Goal: Information Seeking & Learning: Learn about a topic

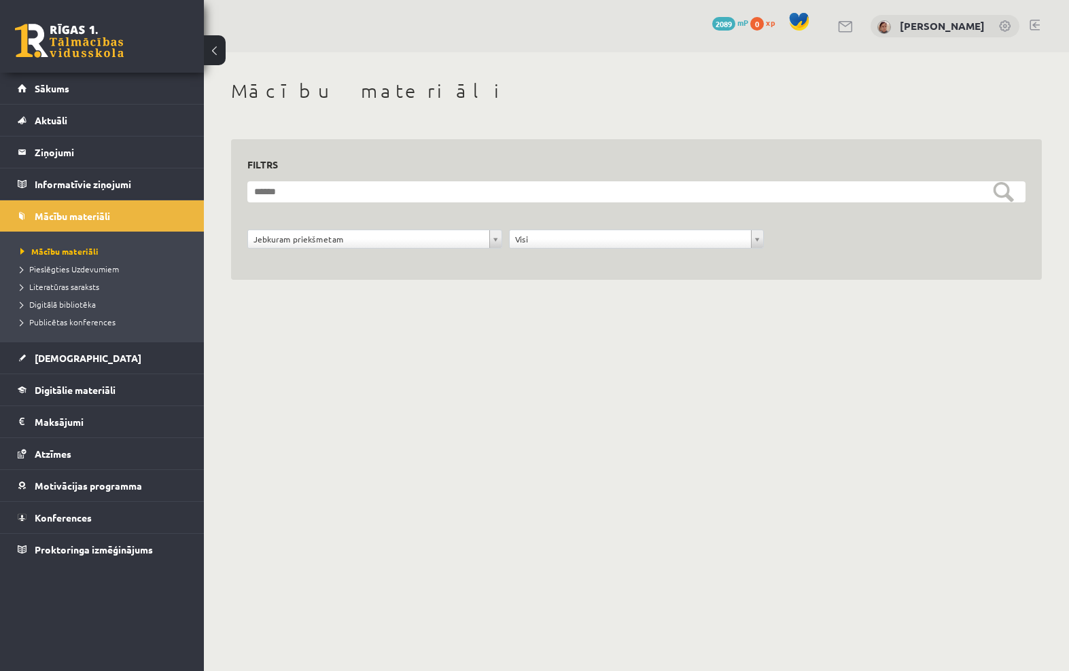
click at [908, 24] on link "[PERSON_NAME]" at bounding box center [942, 26] width 85 height 14
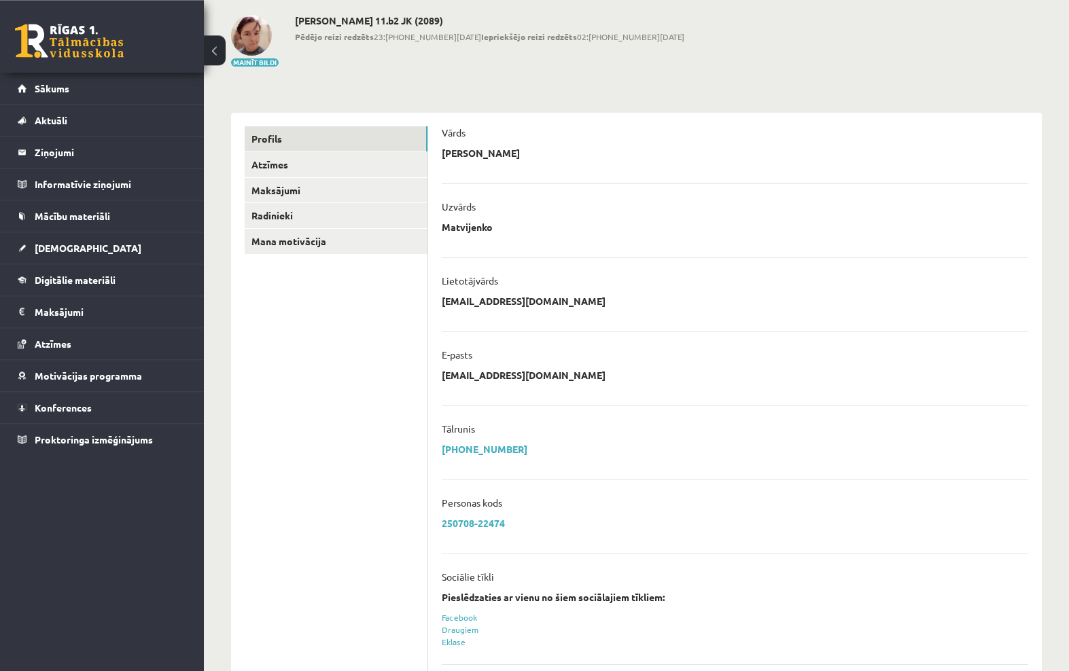
scroll to position [64, 0]
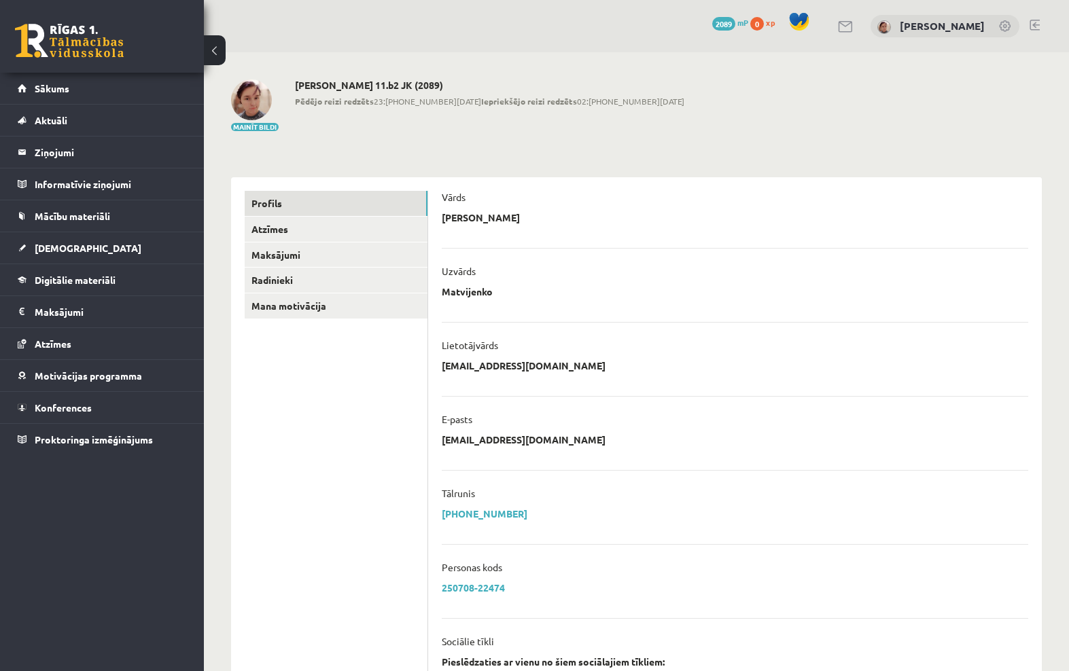
scroll to position [99, 0]
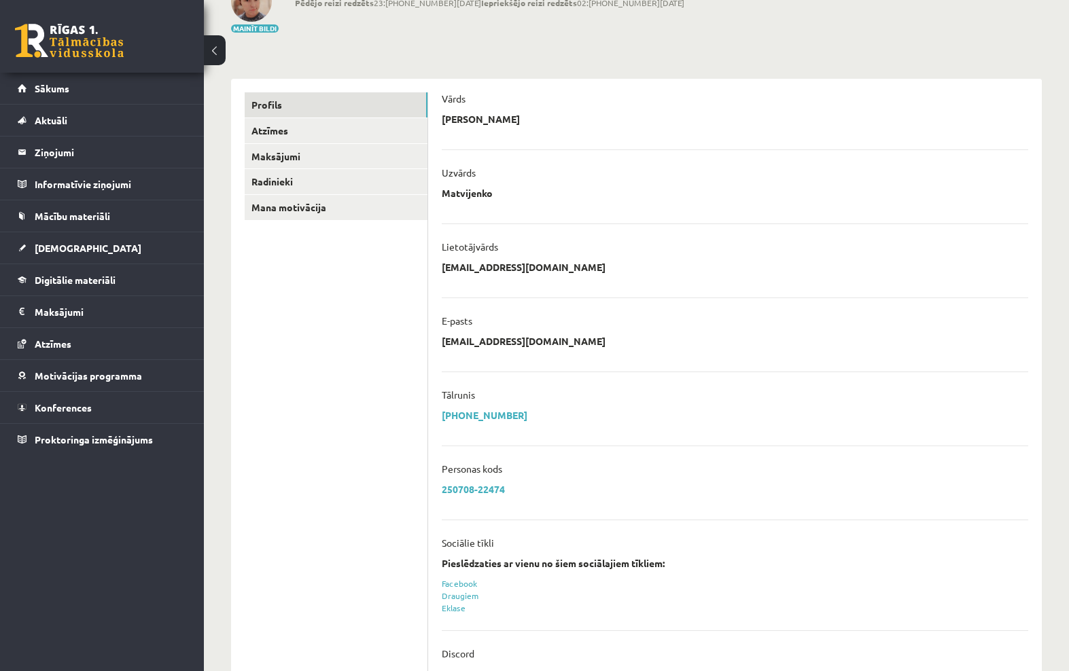
click at [41, 220] on span "Mācību materiāli" at bounding box center [72, 216] width 75 height 12
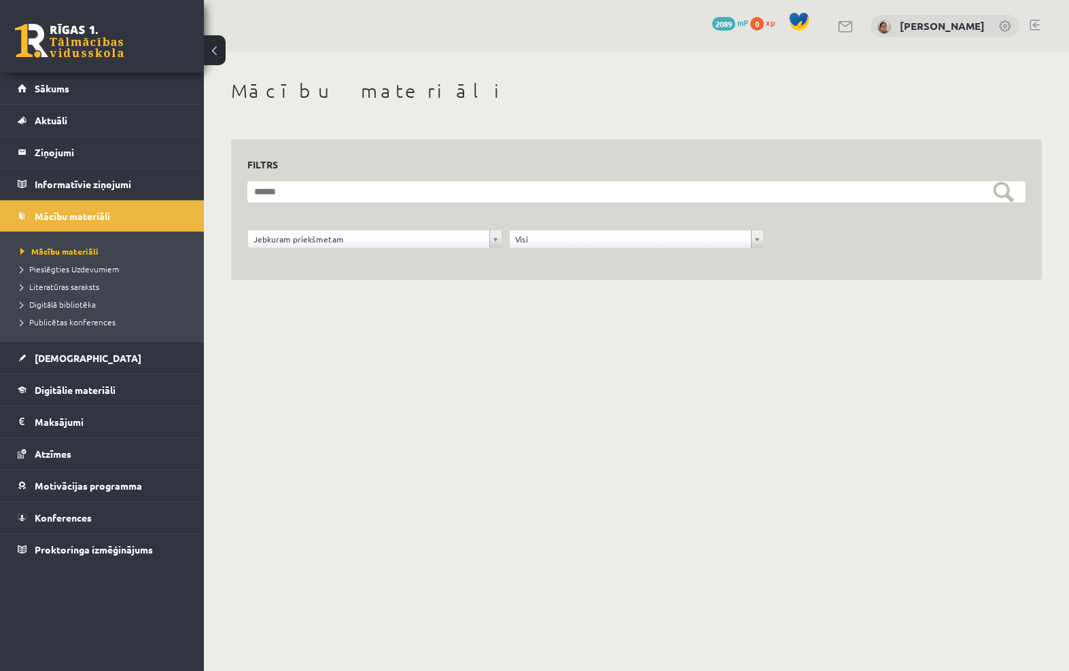
click at [68, 213] on span "Mācību materiāli" at bounding box center [72, 216] width 75 height 12
click at [56, 177] on legend "Informatīvie ziņojumi 0" at bounding box center [111, 184] width 152 height 31
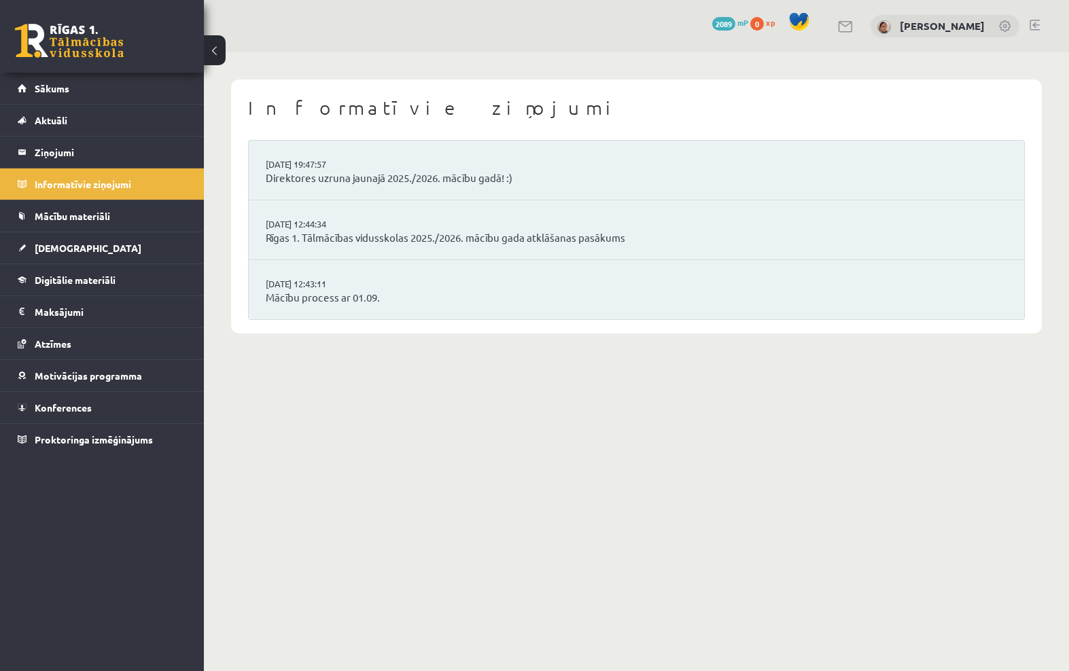
click at [59, 211] on span "Mācību materiāli" at bounding box center [72, 216] width 75 height 12
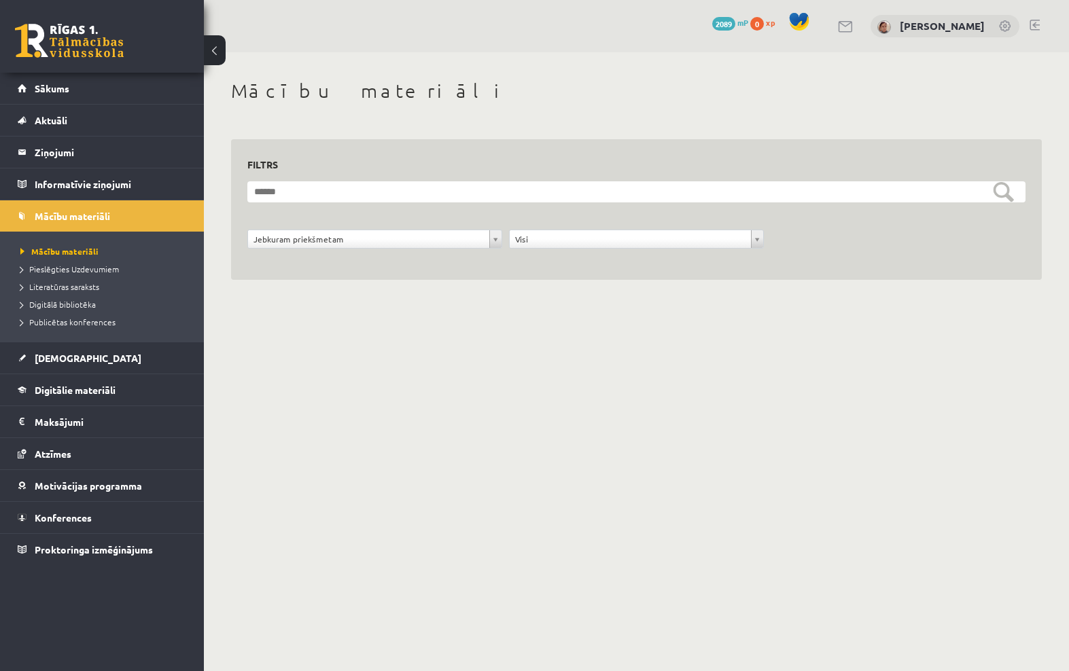
click at [53, 398] on link "Digitālie materiāli" at bounding box center [102, 389] width 169 height 31
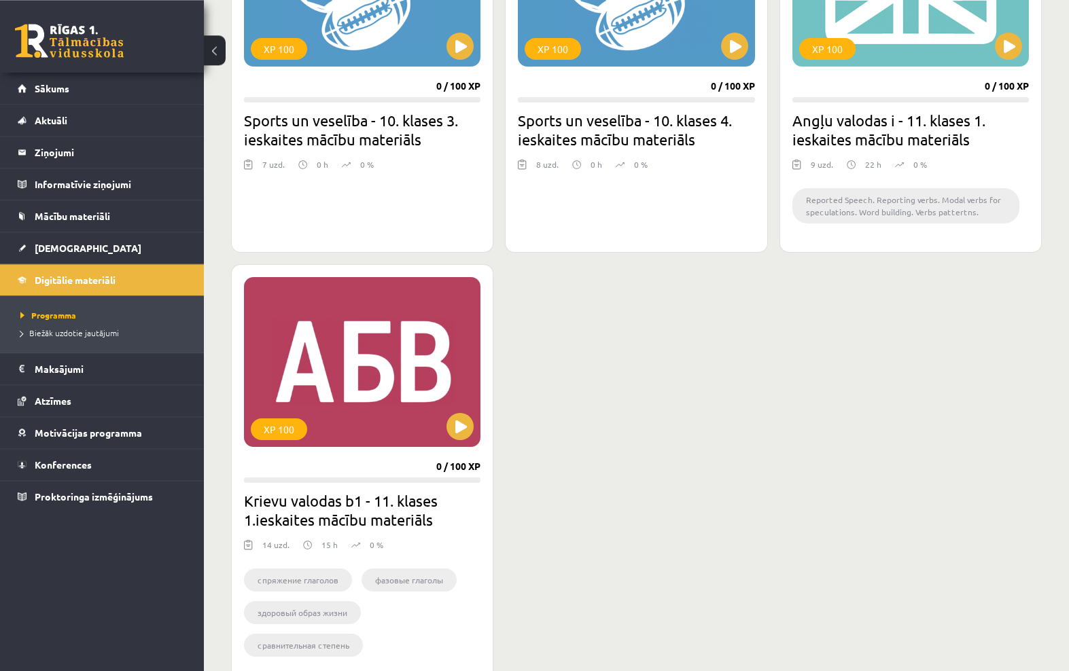
scroll to position [1367, 0]
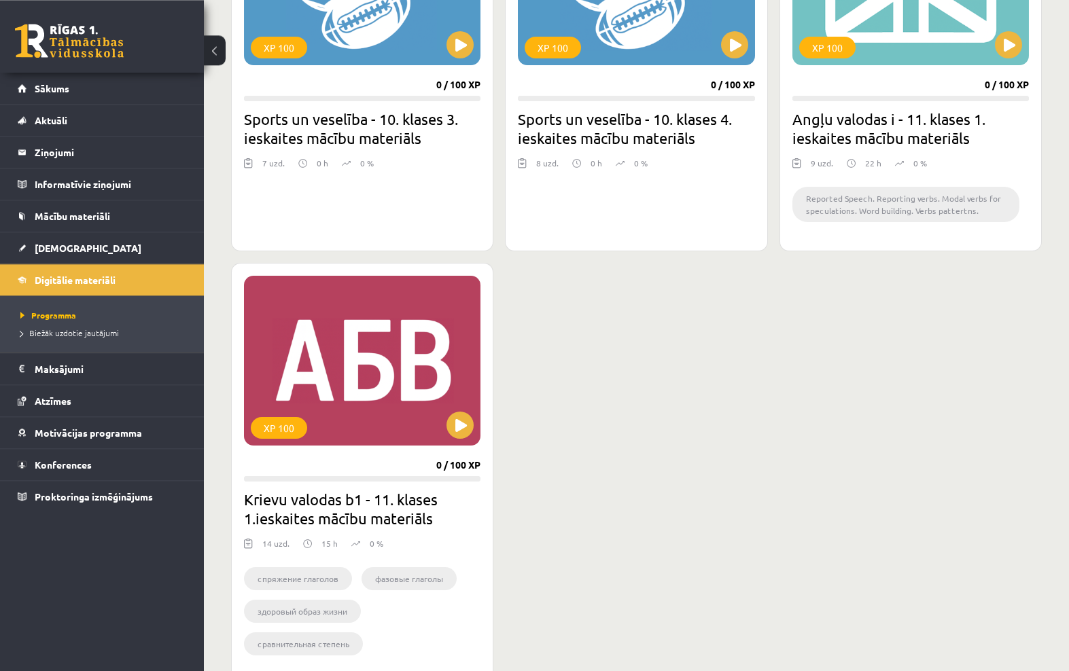
click at [300, 491] on h2 "Krievu valodas b1 - 11. klases 1.ieskaites mācību materiāls" at bounding box center [362, 509] width 237 height 38
click at [325, 420] on div "XP 100" at bounding box center [362, 361] width 237 height 170
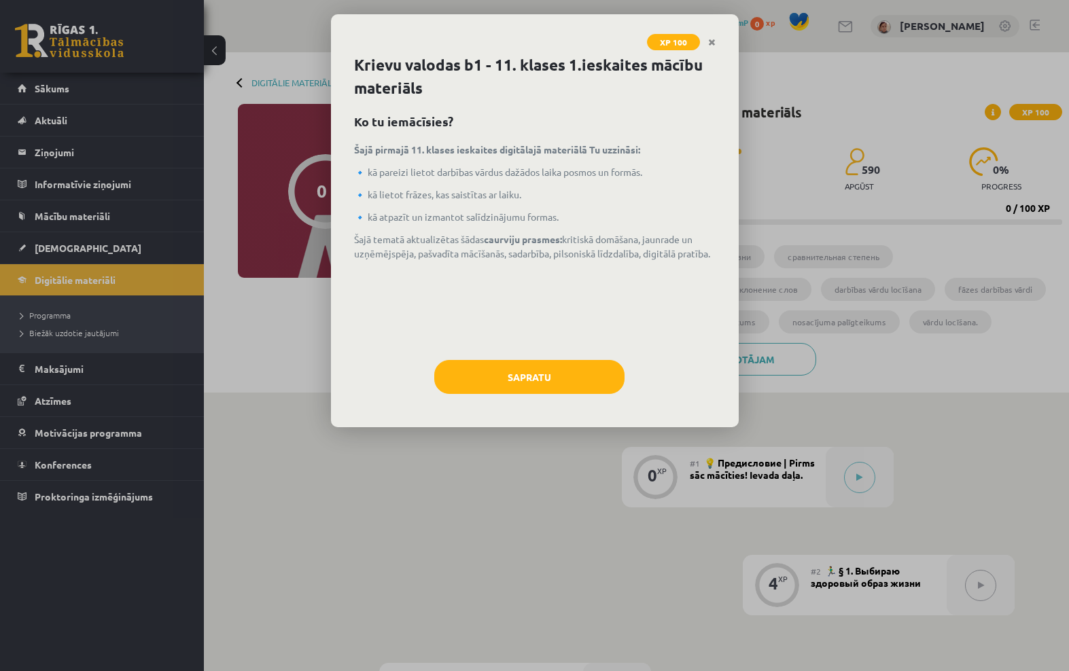
click at [566, 391] on button "Sapratu" at bounding box center [529, 377] width 190 height 34
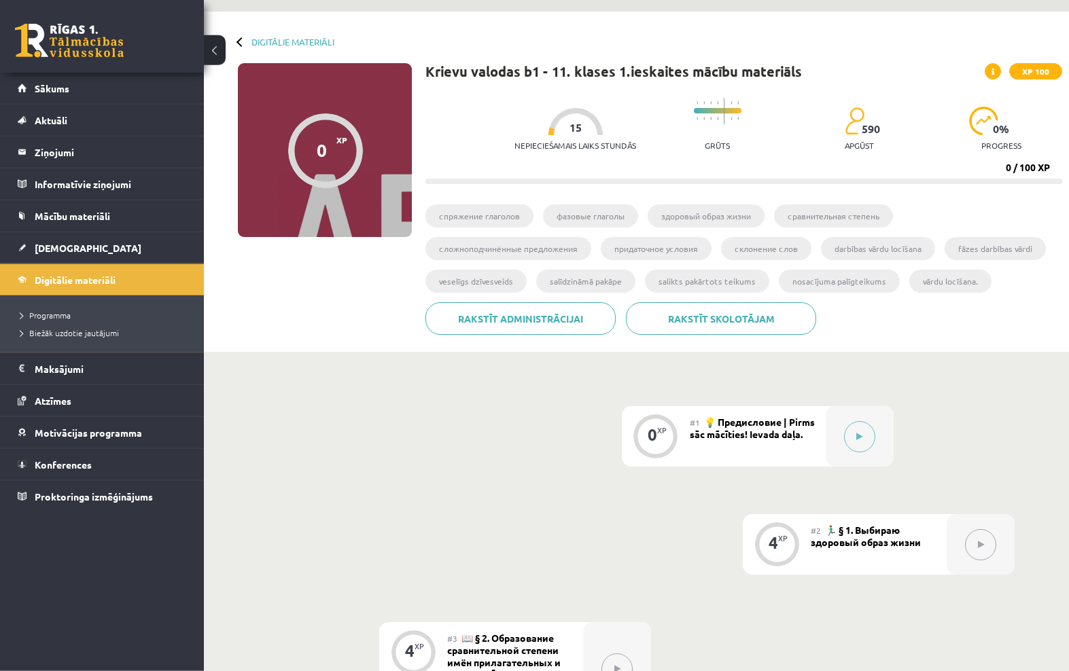
scroll to position [39, 0]
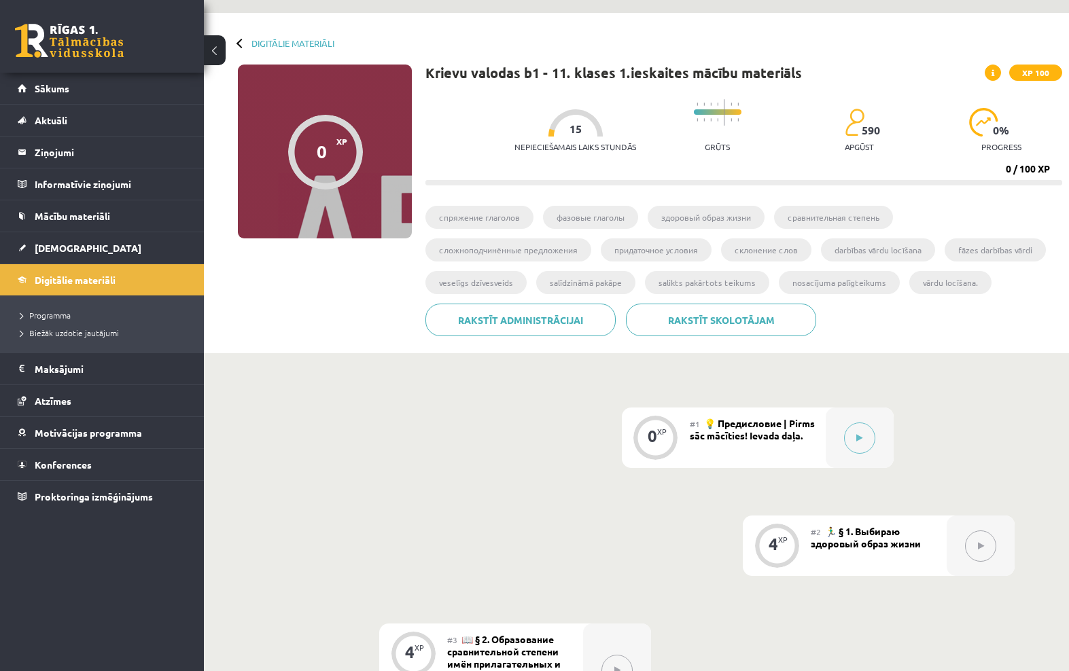
click at [867, 438] on button at bounding box center [859, 438] width 31 height 31
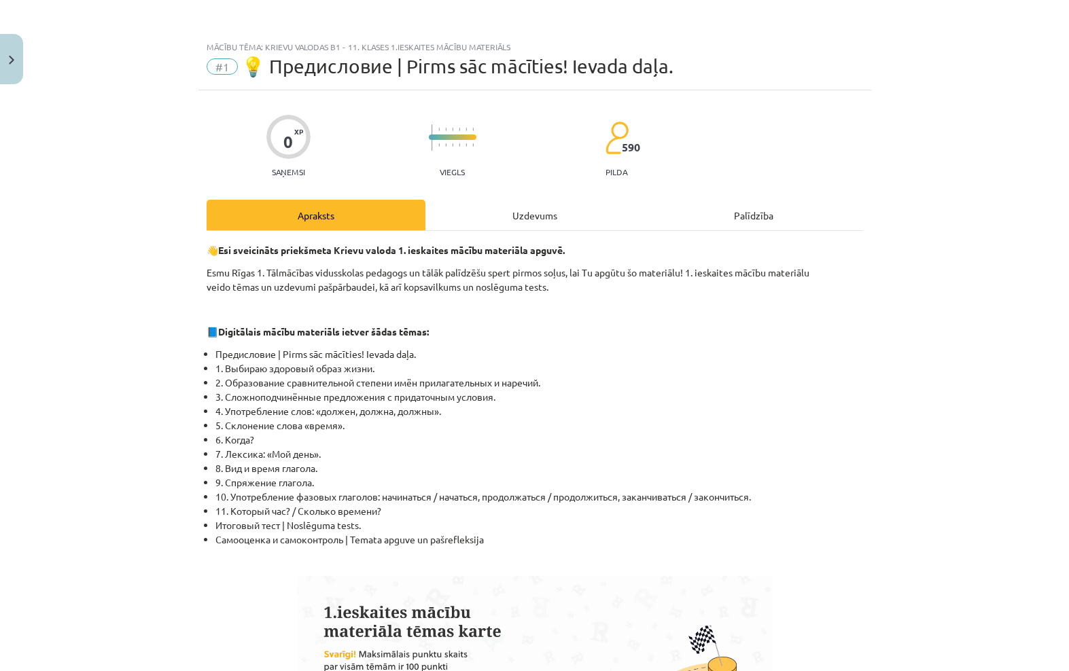
scroll to position [0, 0]
click at [555, 217] on div "Uzdevums" at bounding box center [534, 215] width 219 height 31
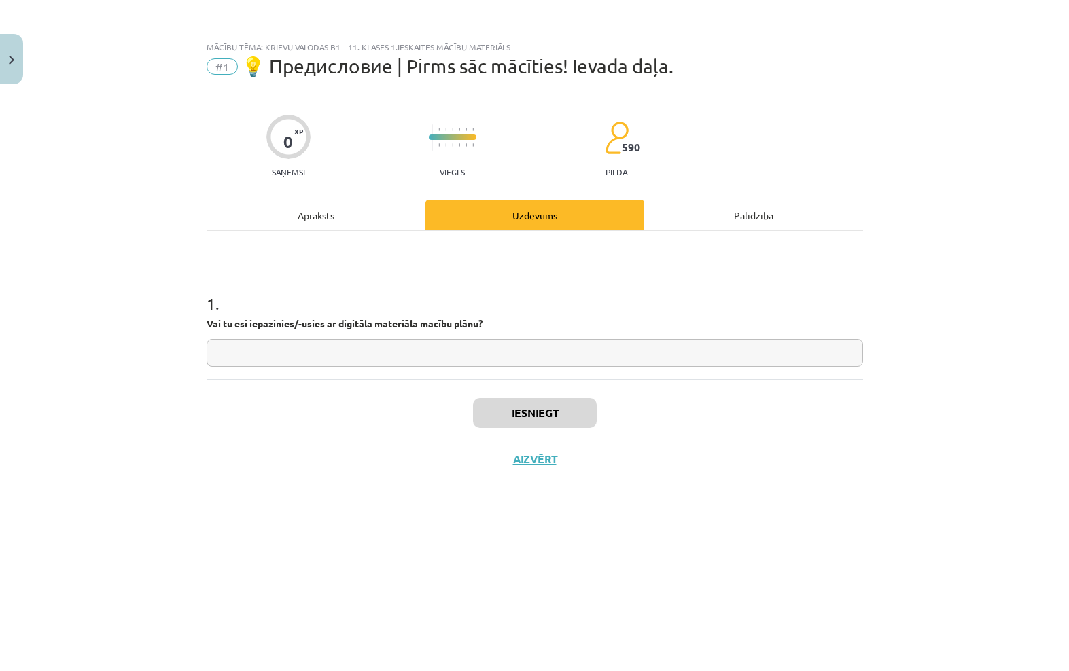
click at [12, 58] on img "Close" at bounding box center [11, 60] width 5 height 9
click at [5, 55] on div "Mācību tēma: Krievu valodas b1 - 11. klases 1.ieskaites mācību materiāls #1 💡 П…" at bounding box center [534, 335] width 1069 height 671
click at [224, 53] on button at bounding box center [215, 50] width 22 height 30
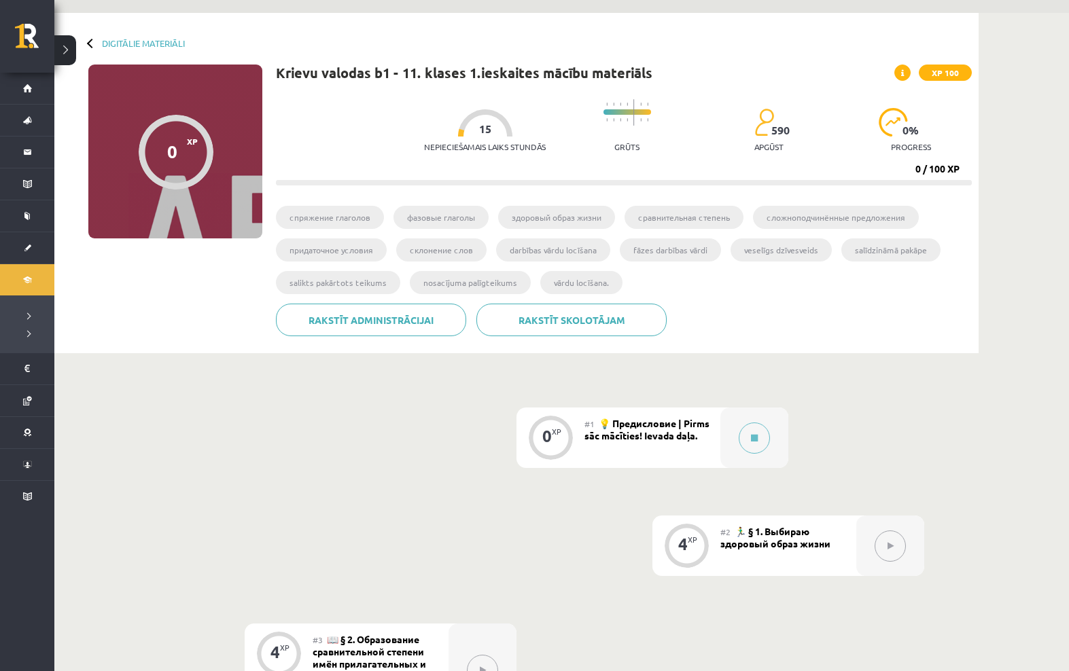
click at [111, 44] on link "Digitālie materiāli" at bounding box center [143, 43] width 83 height 10
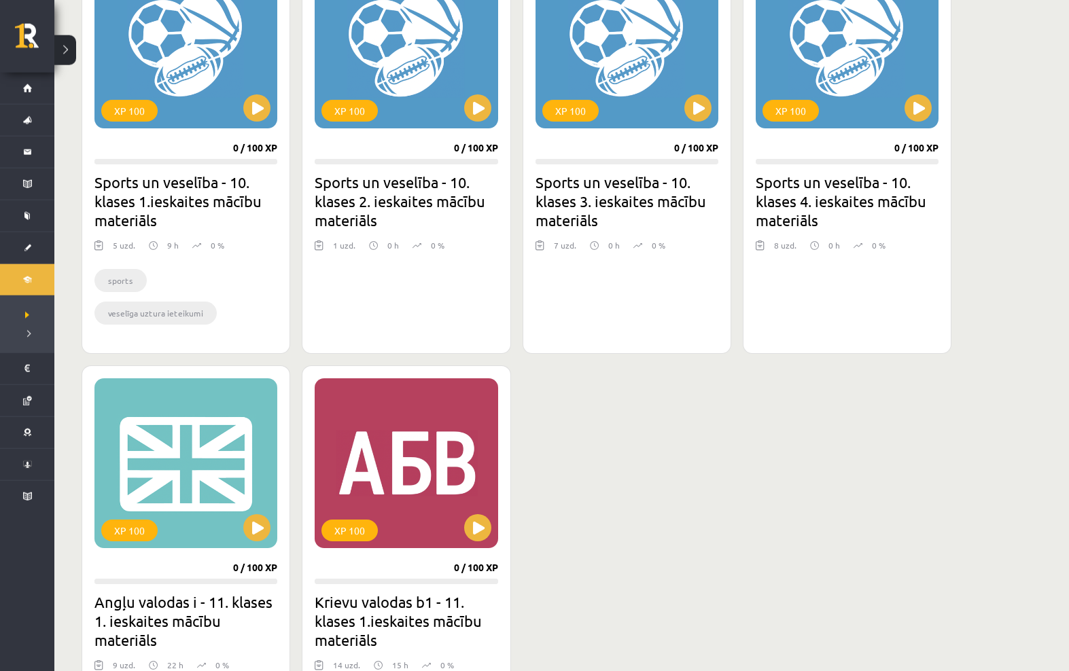
scroll to position [873, 0]
click at [177, 482] on div "XP 100" at bounding box center [185, 463] width 183 height 170
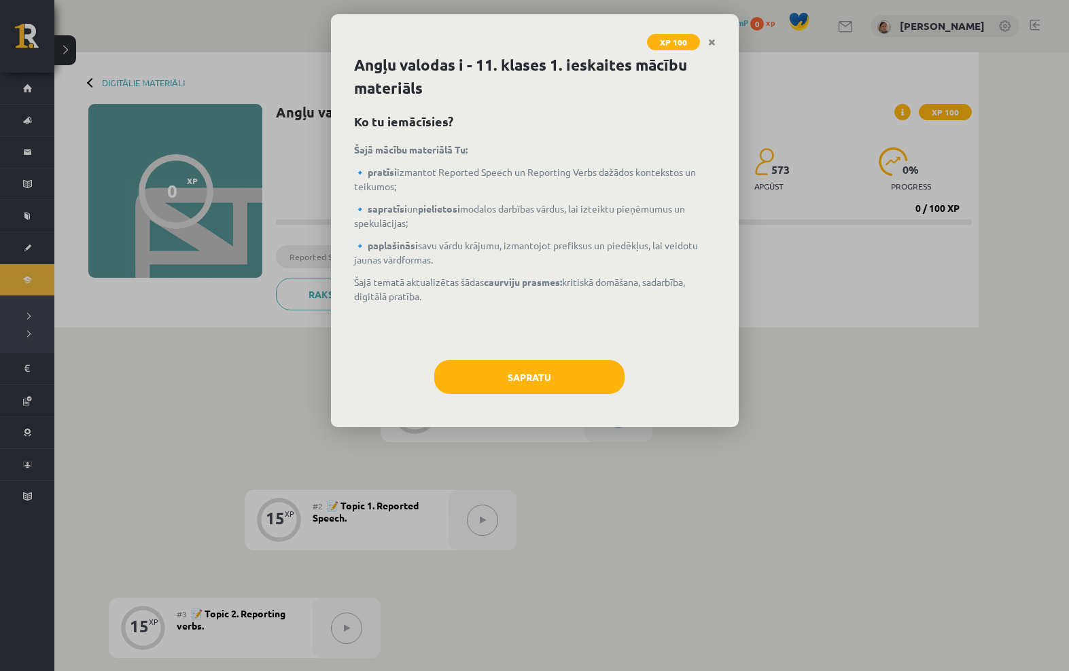
click at [588, 364] on button "Sapratu" at bounding box center [529, 377] width 190 height 34
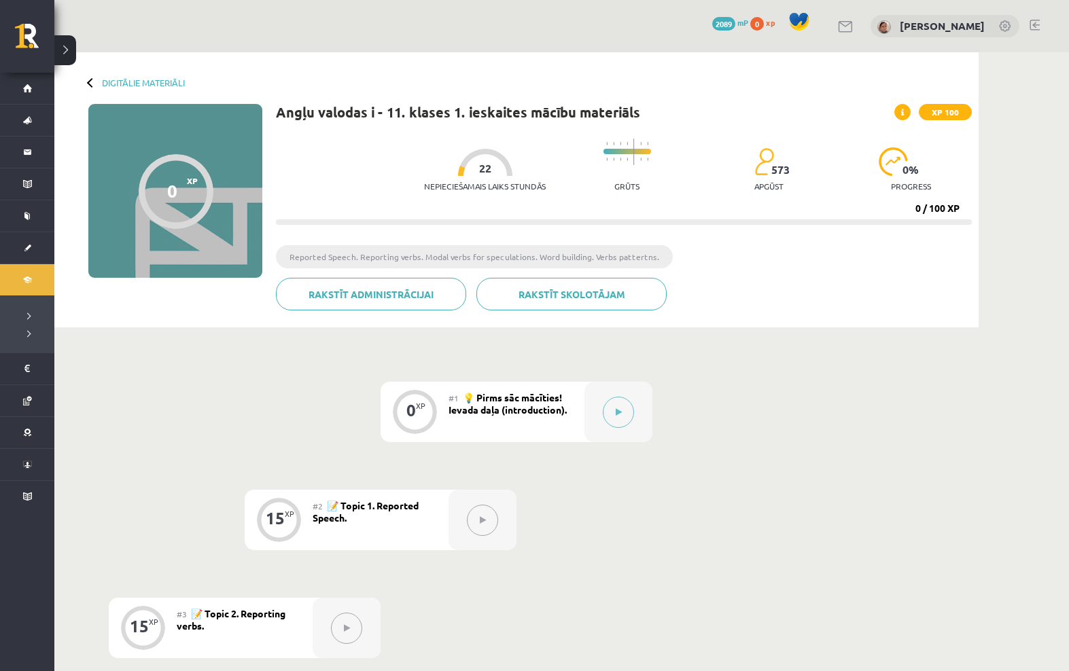
click at [580, 403] on div "#1 💡 Pirms sāc mācīties! Ievada daļa (introduction)." at bounding box center [517, 412] width 136 height 60
click at [630, 421] on button at bounding box center [618, 412] width 31 height 31
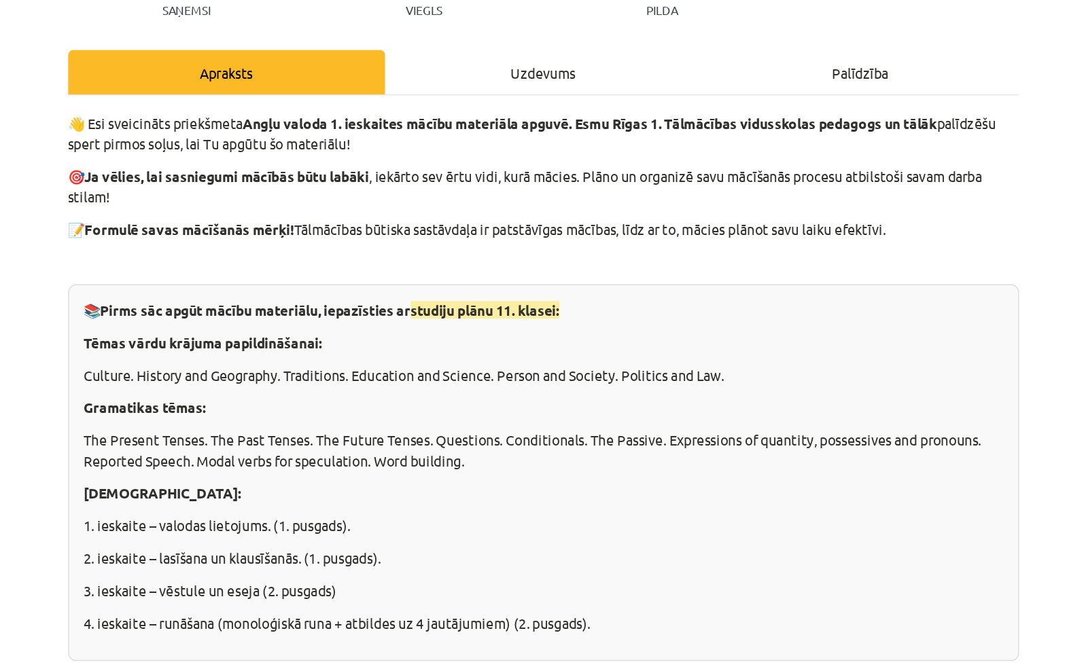
scroll to position [39, 0]
click at [425, 161] on div "Uzdevums" at bounding box center [534, 176] width 219 height 31
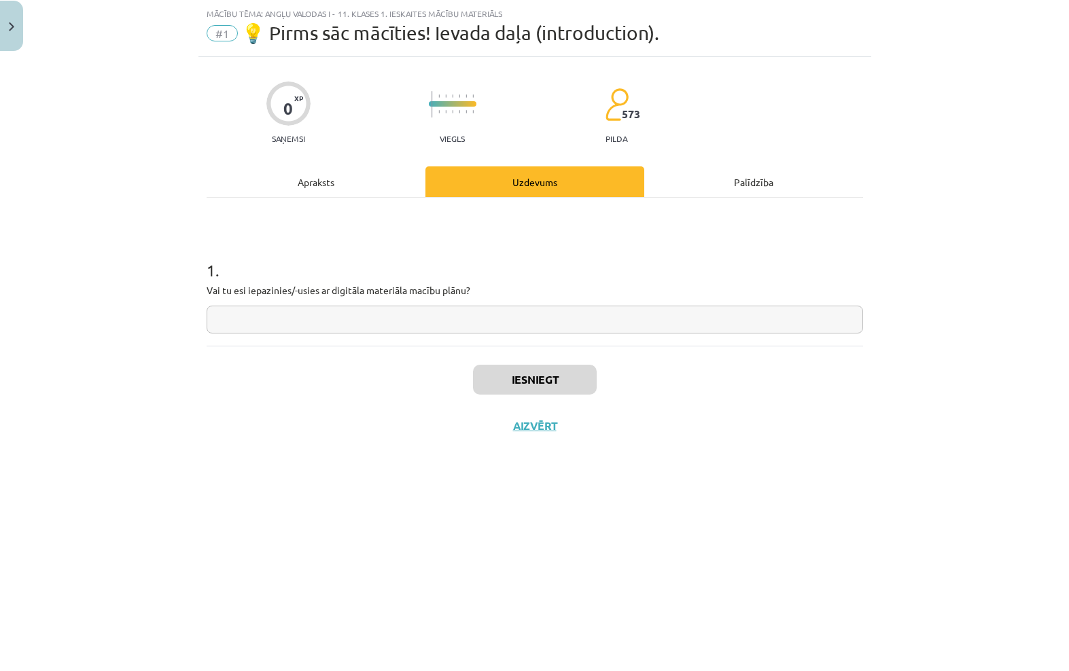
click at [695, 379] on div "Iesniegt Aizvērt" at bounding box center [535, 426] width 657 height 95
click at [782, 379] on div "Iesniegt Aizvērt" at bounding box center [535, 426] width 657 height 95
click at [241, 379] on div "Iesniegt Aizvērt" at bounding box center [535, 426] width 657 height 95
click at [242, 339] on input "text" at bounding box center [535, 353] width 657 height 28
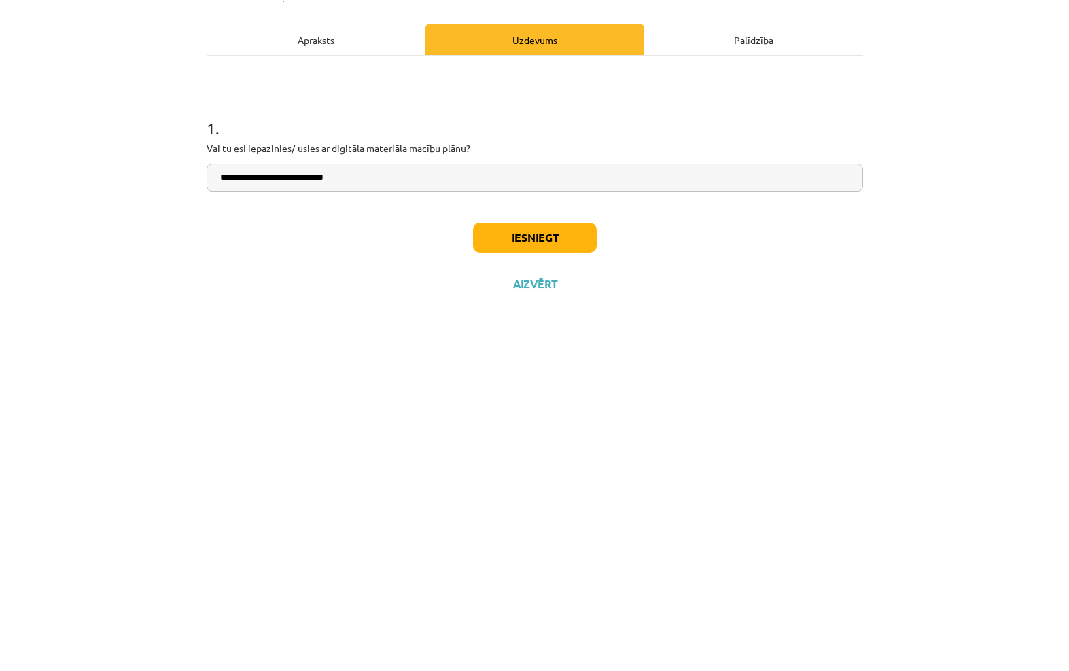
type input "**********"
click at [555, 398] on button "Iesniegt" at bounding box center [535, 413] width 124 height 30
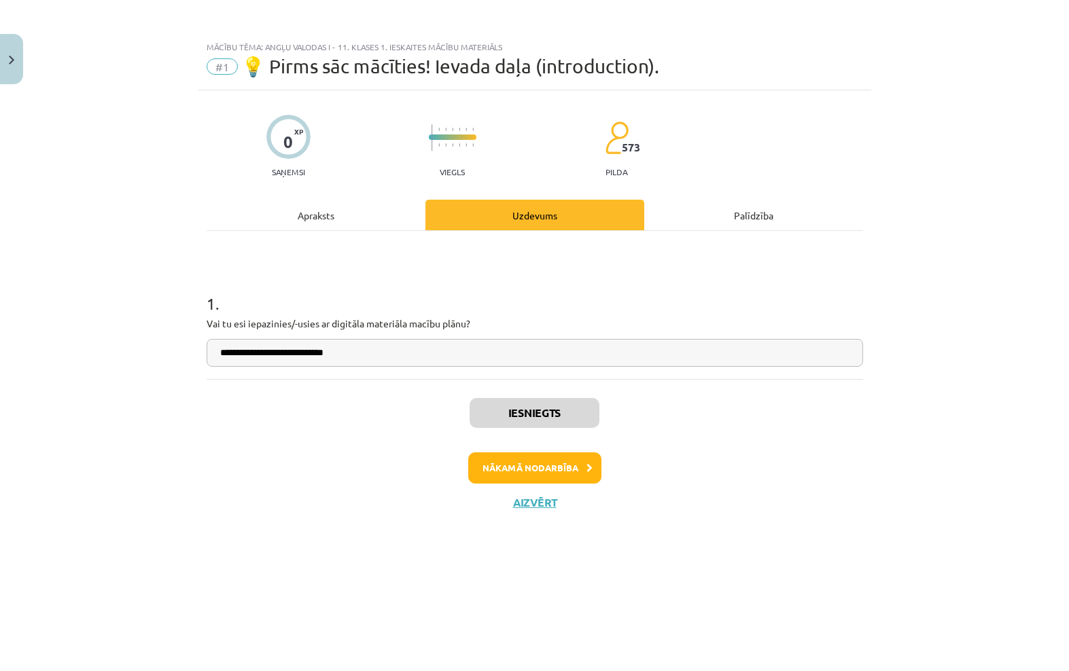
click at [581, 461] on button "Nākamā nodarbība" at bounding box center [534, 468] width 133 height 31
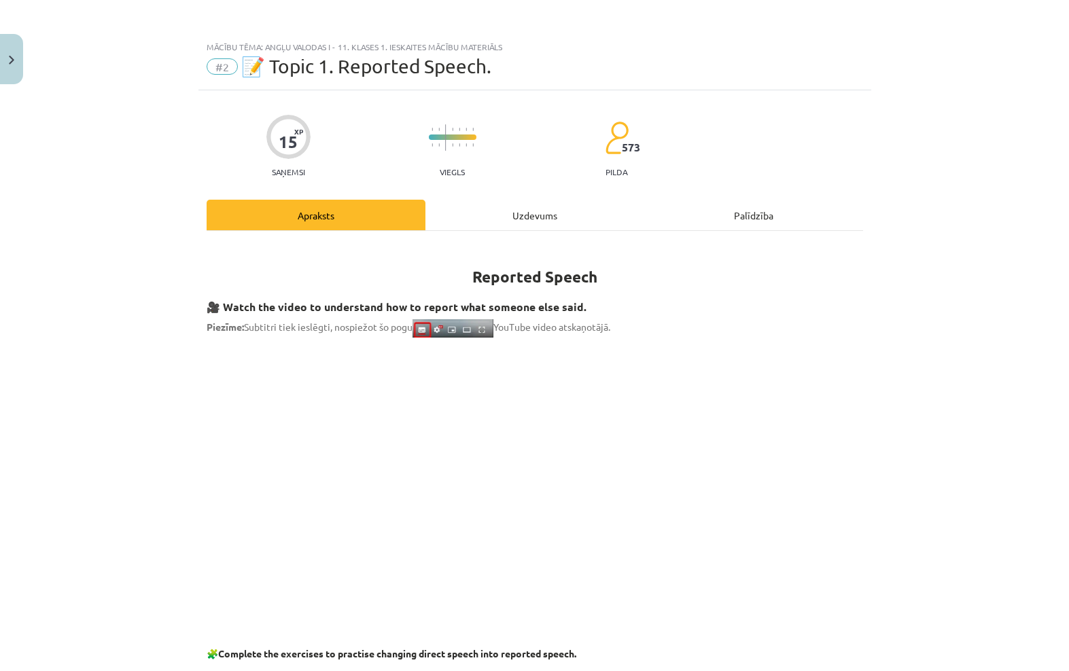
scroll to position [34, 0]
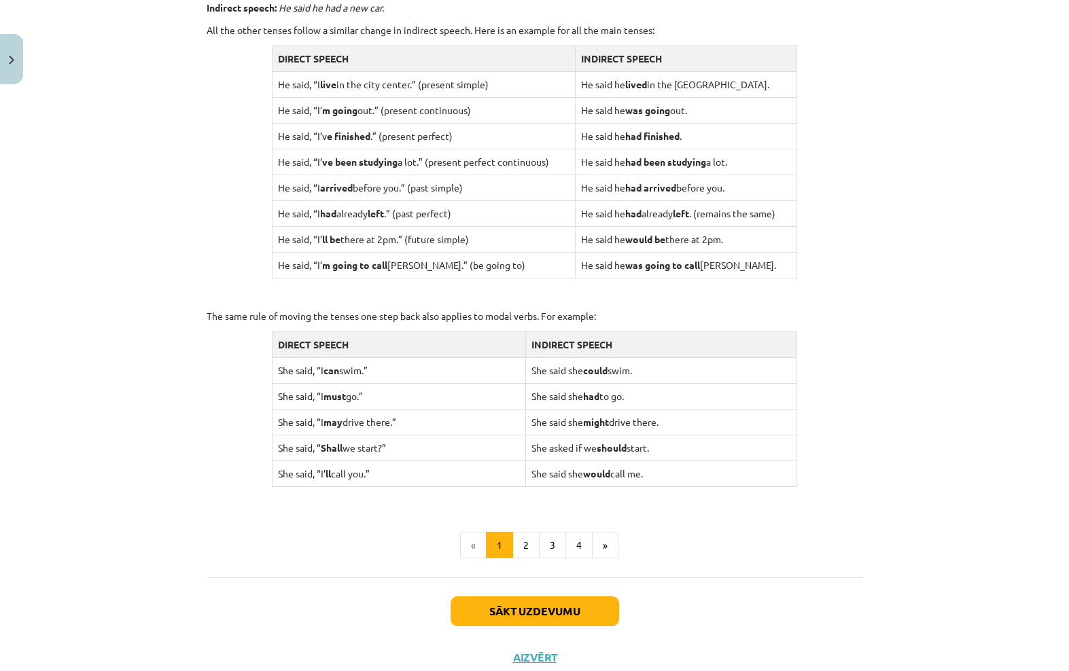
click at [529, 532] on button "2" at bounding box center [525, 545] width 27 height 27
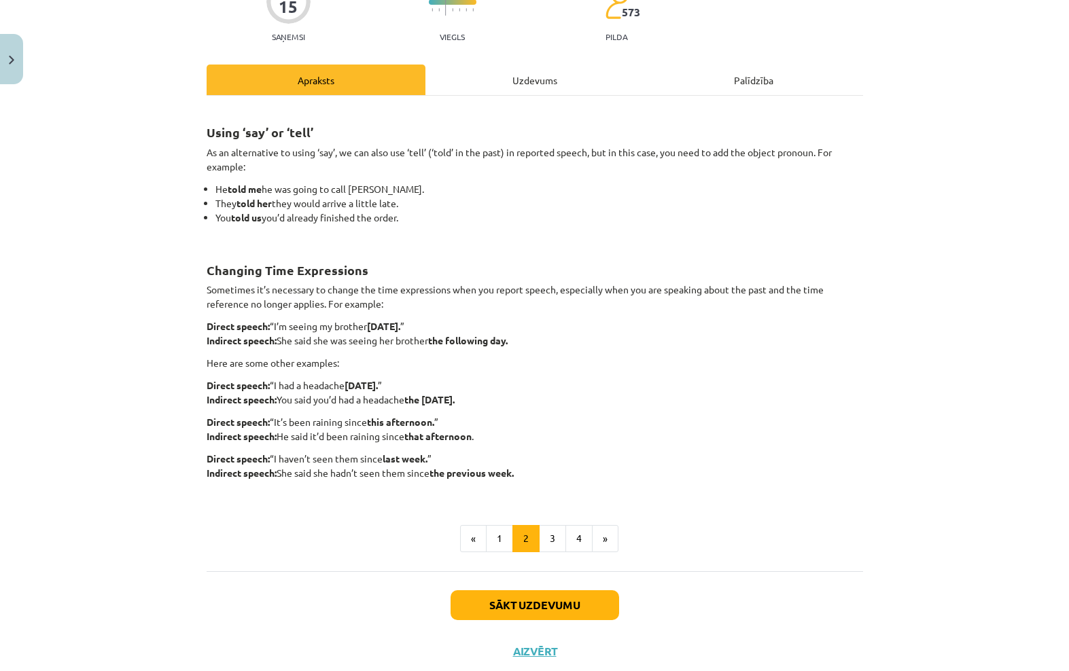
click at [549, 540] on button "3" at bounding box center [552, 538] width 27 height 27
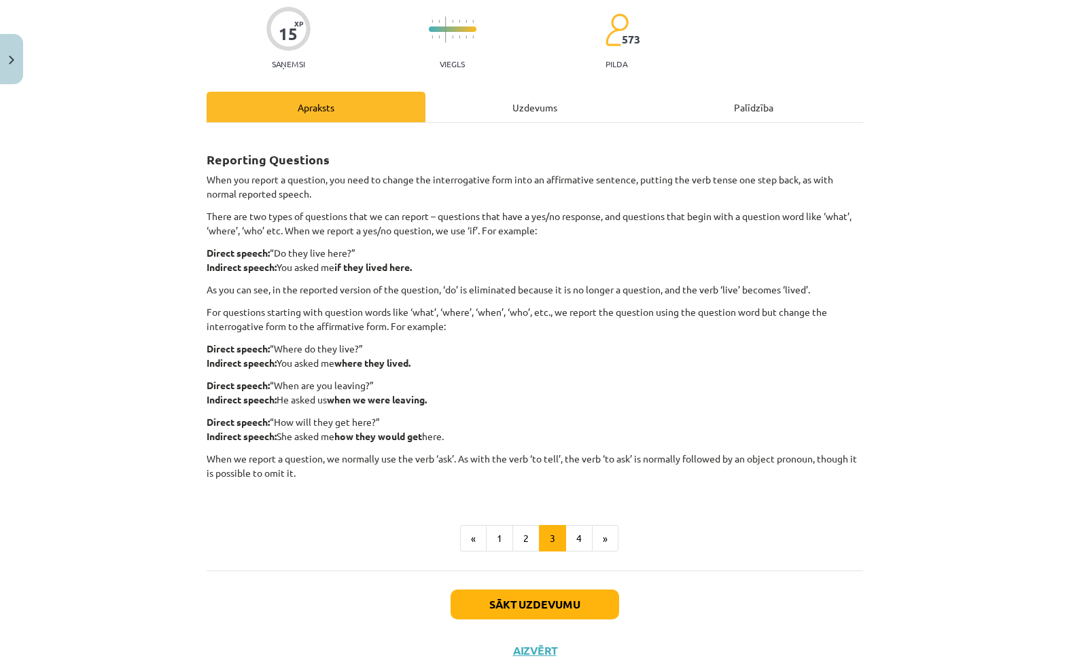
click at [584, 525] on button "4" at bounding box center [578, 538] width 27 height 27
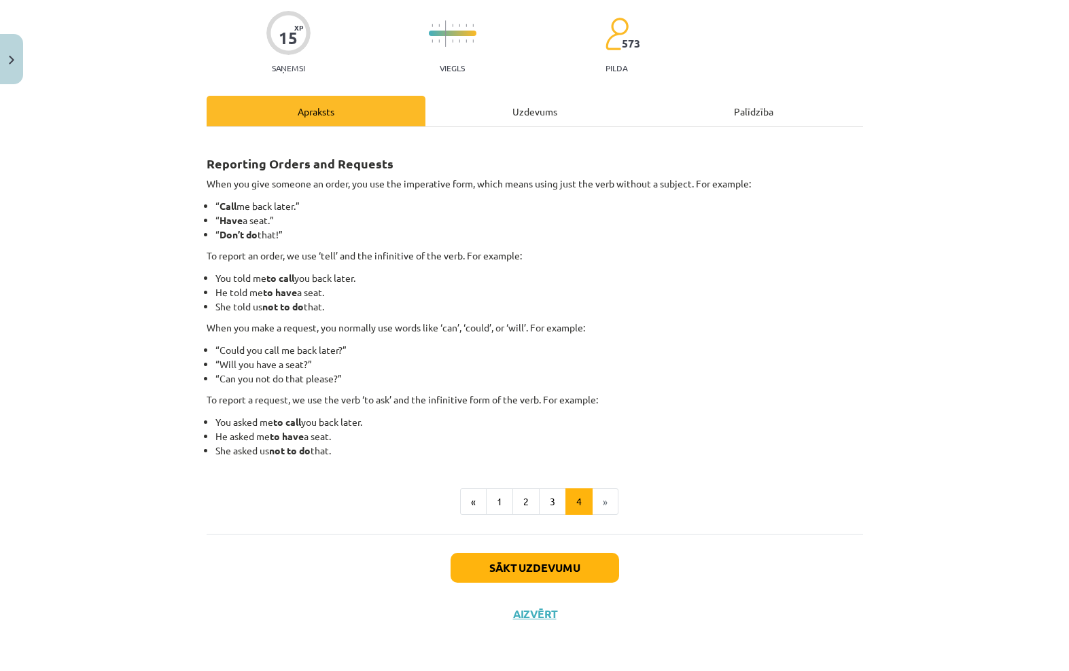
scroll to position [67, 0]
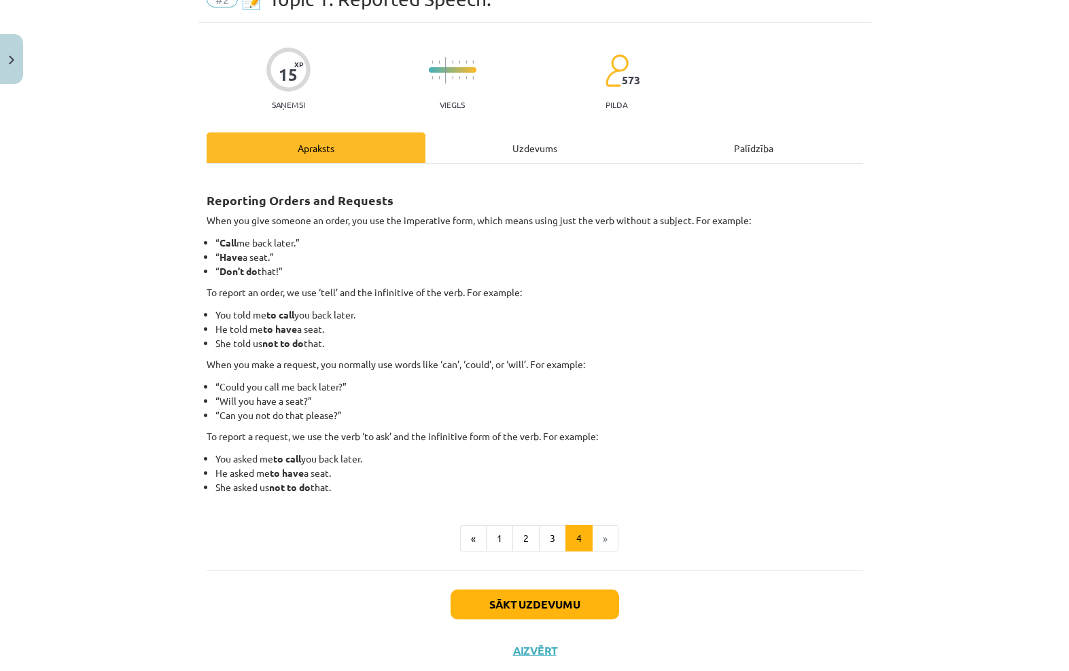
click at [505, 525] on button "1" at bounding box center [499, 538] width 27 height 27
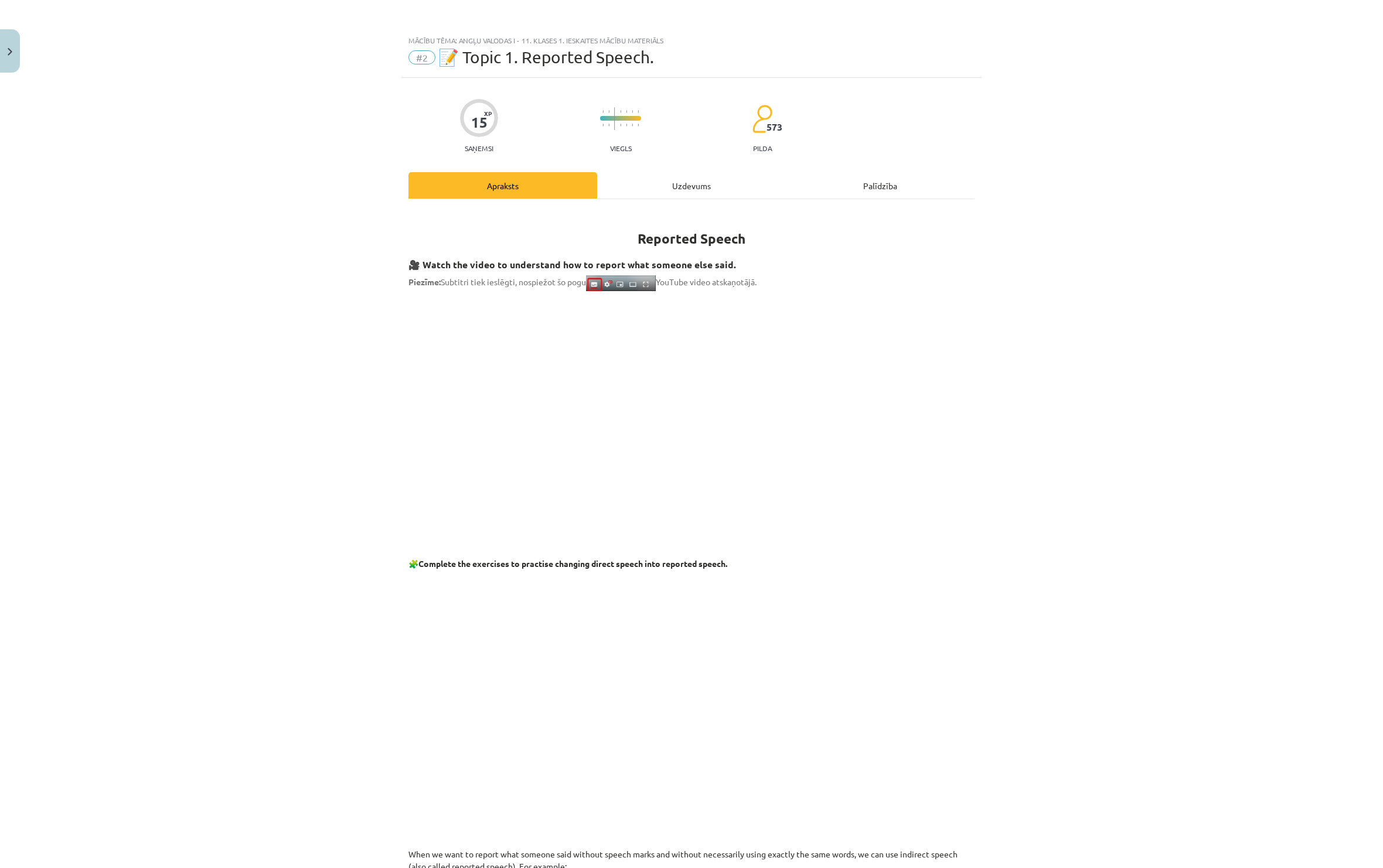
scroll to position [0, 0]
click at [706, 180] on div "Uzdevums" at bounding box center [692, 185] width 189 height 27
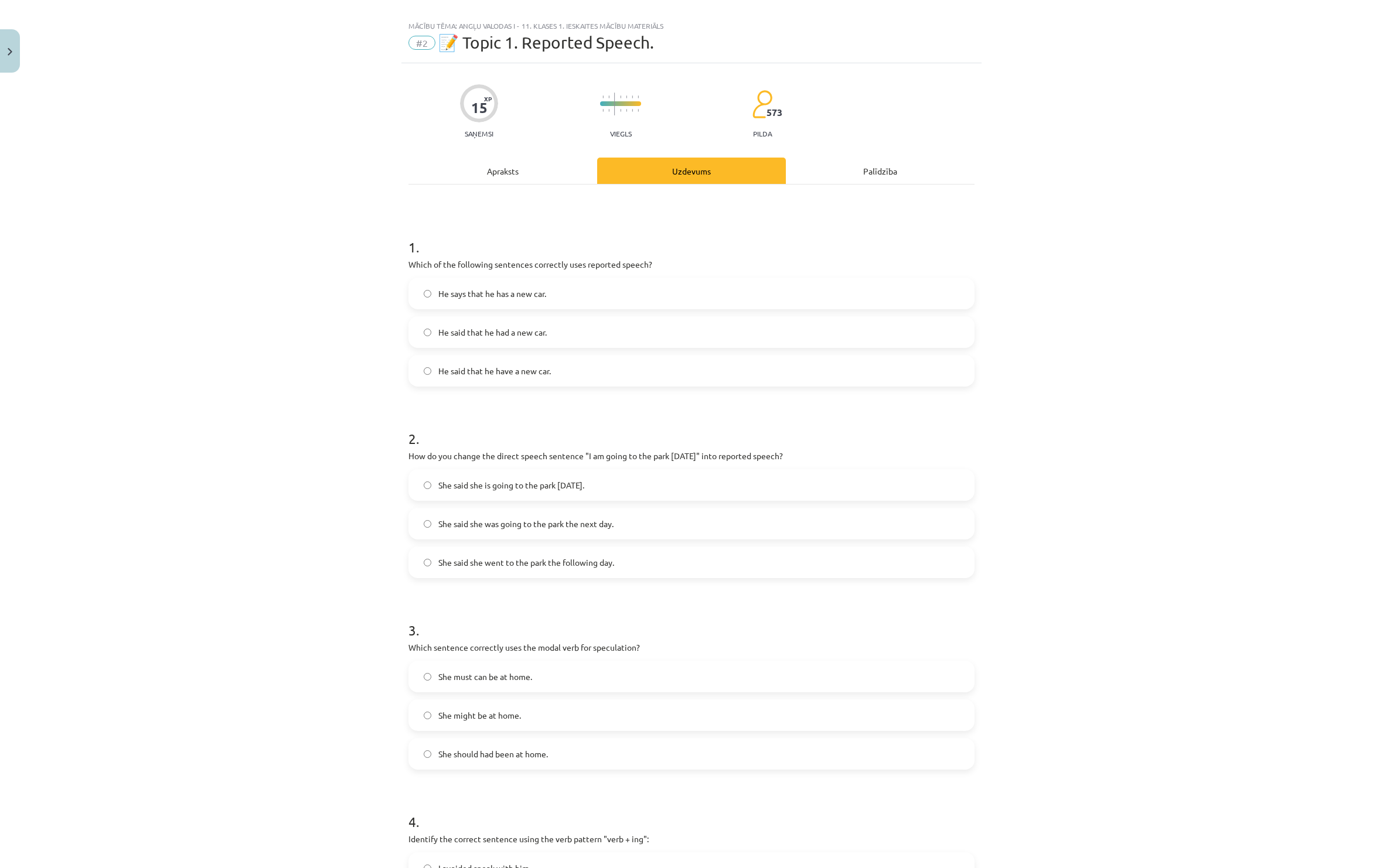
click at [696, 182] on div "Uzdevums" at bounding box center [692, 171] width 189 height 27
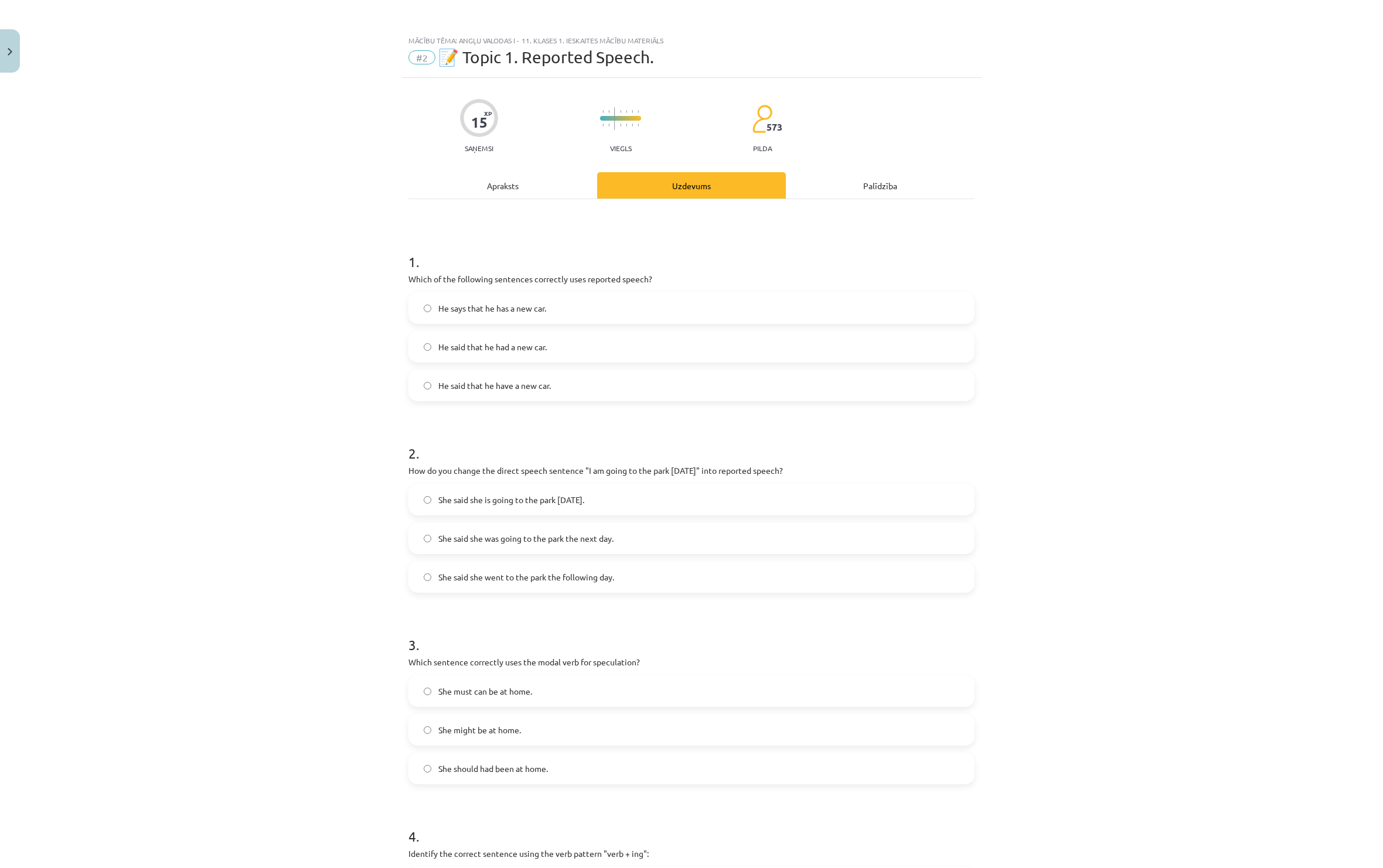
click at [512, 180] on div "Apraksts" at bounding box center [503, 185] width 189 height 27
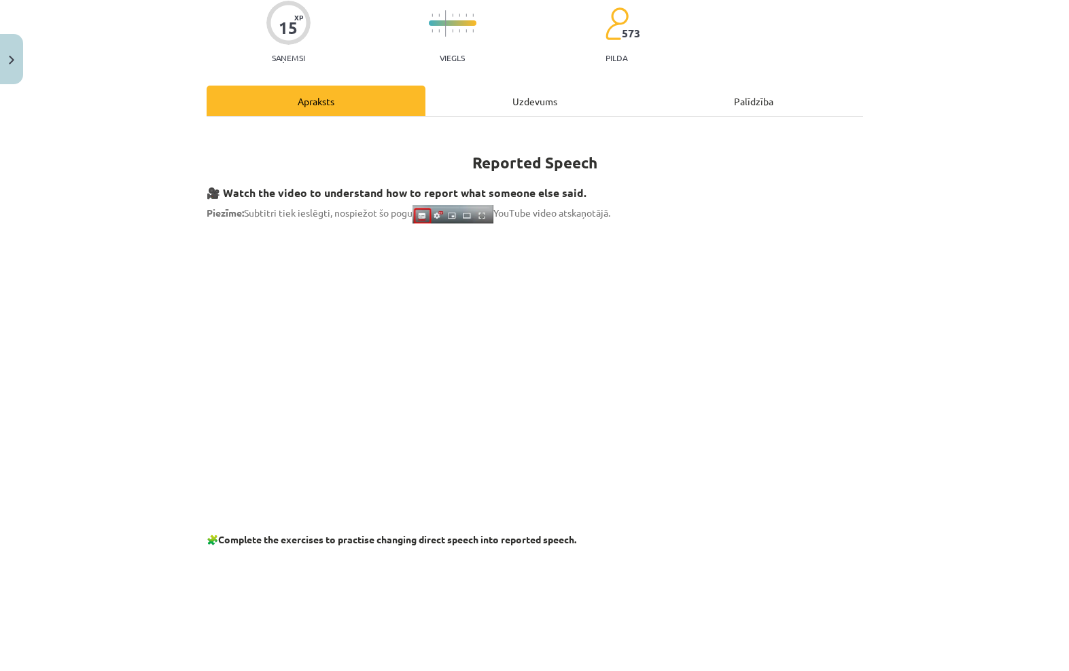
scroll to position [116, 0]
click at [75, 146] on div "Mācību tēma: Angļu valodas i - 11. klases 1. ieskaites mācību materiāls #2 📝 To…" at bounding box center [534, 335] width 1069 height 671
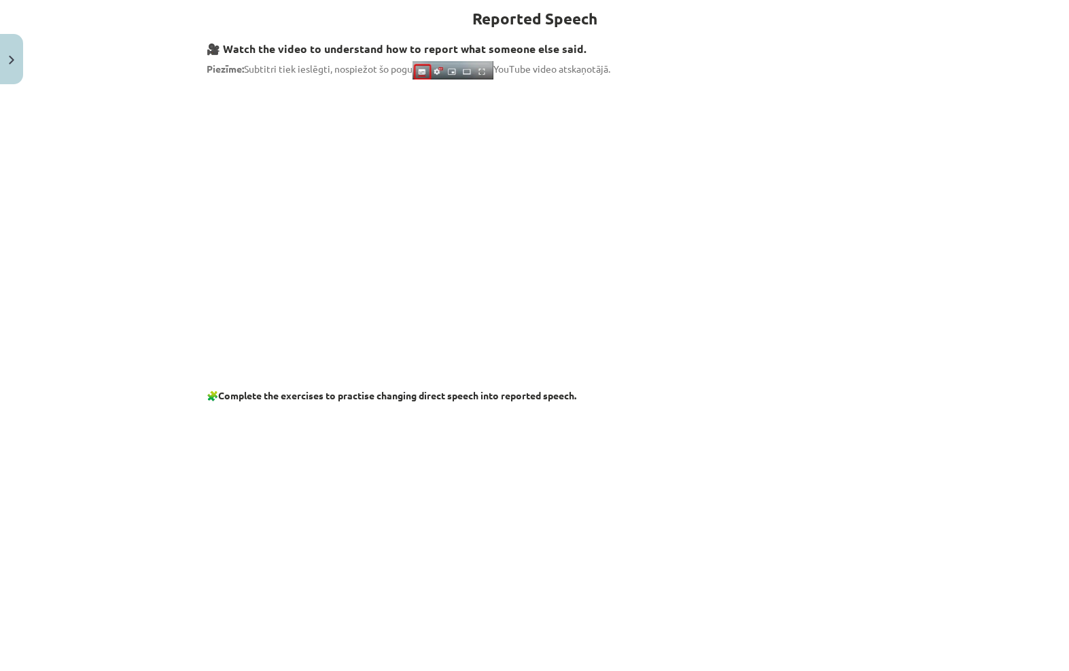
scroll to position [259, 0]
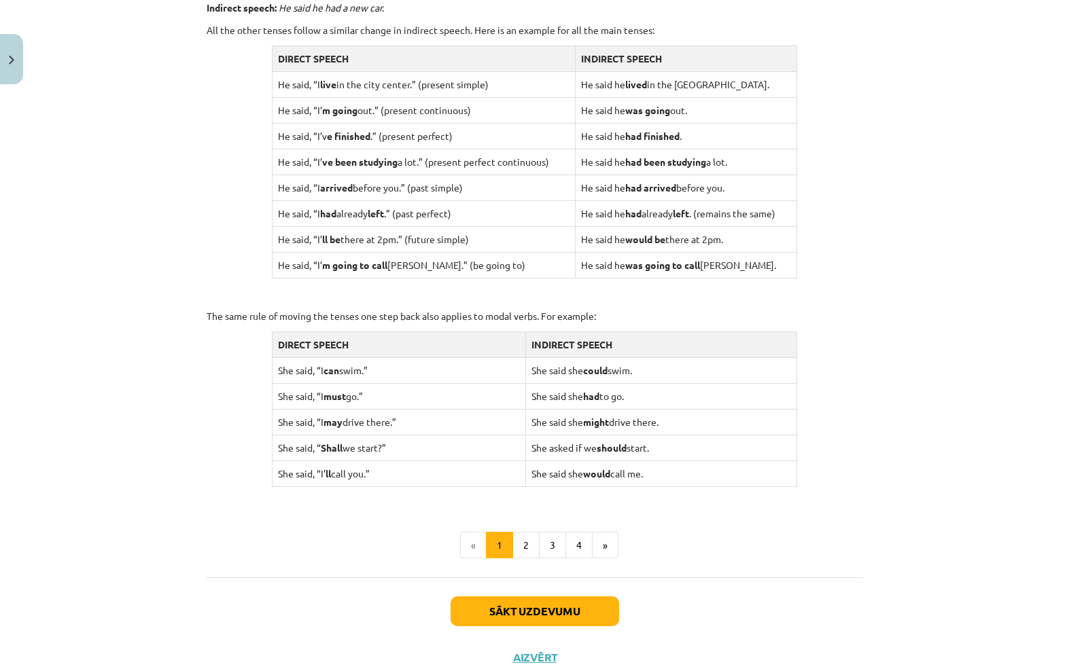
click at [534, 532] on button "2" at bounding box center [525, 545] width 27 height 27
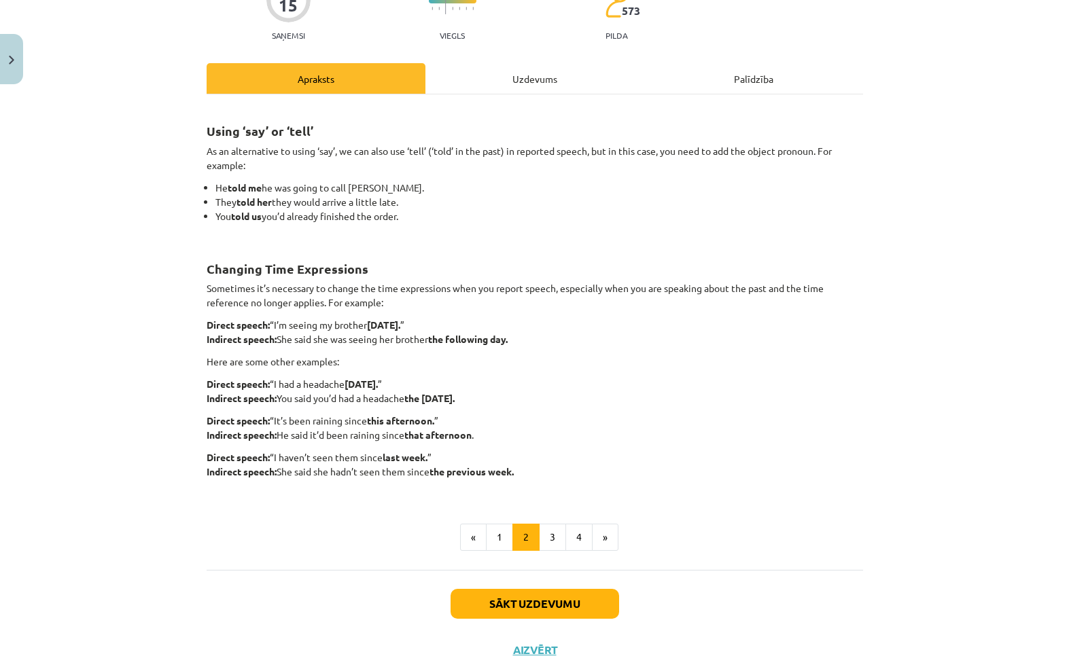
scroll to position [135, 0]
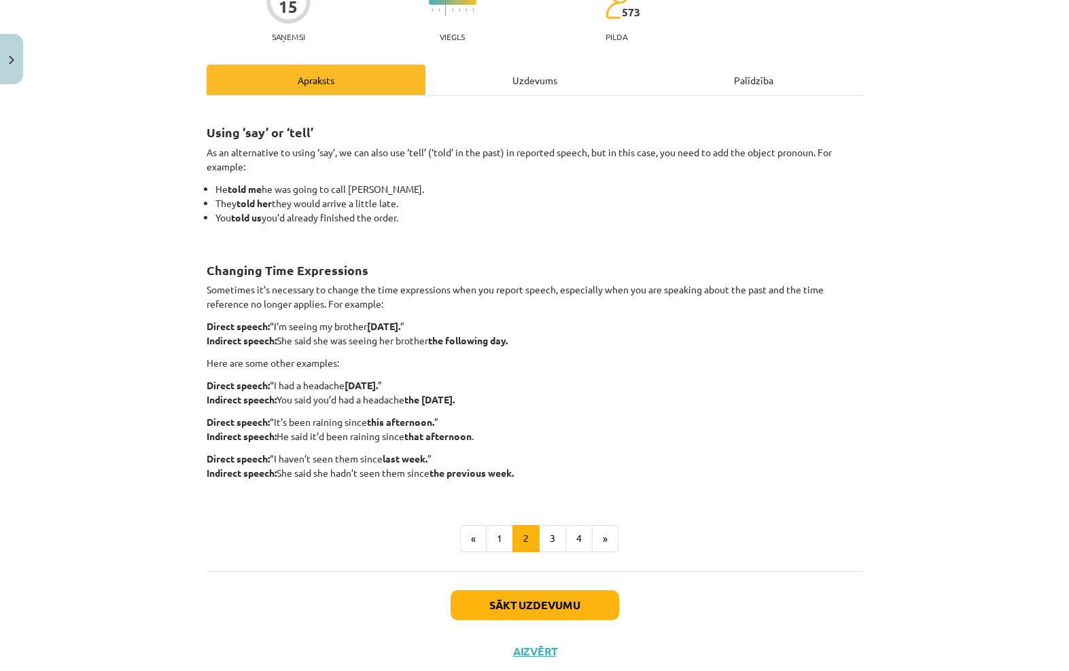
click at [563, 541] on button "3" at bounding box center [552, 538] width 27 height 27
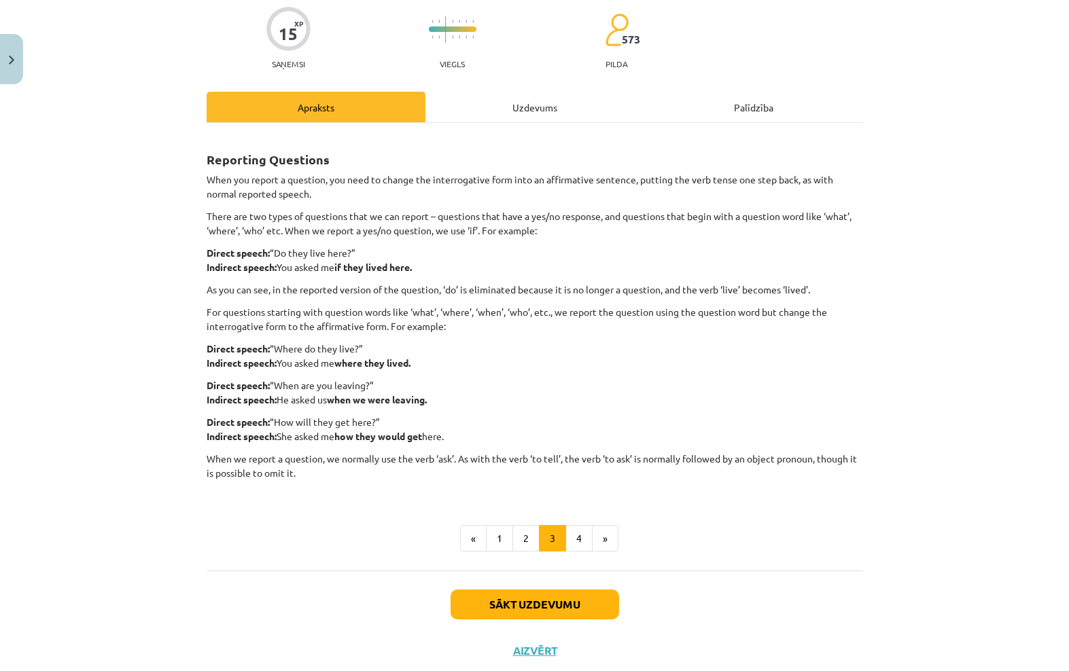
scroll to position [0, 0]
click at [582, 536] on button "4" at bounding box center [578, 538] width 27 height 27
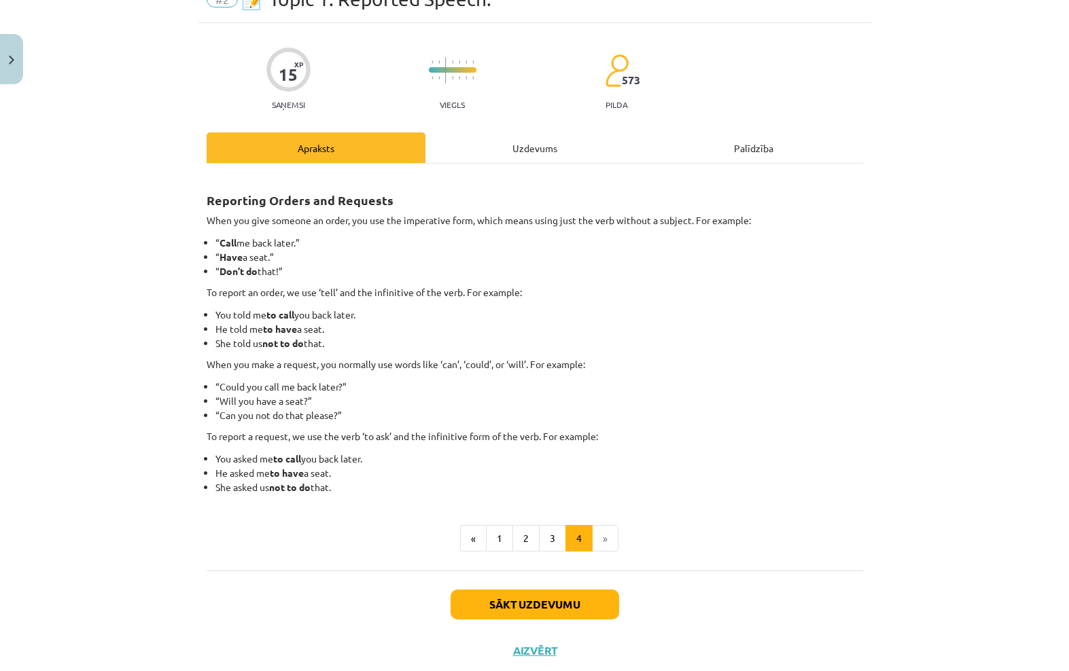
click at [614, 538] on li "»" at bounding box center [606, 538] width 26 height 27
click at [550, 159] on div "Uzdevums" at bounding box center [534, 148] width 219 height 31
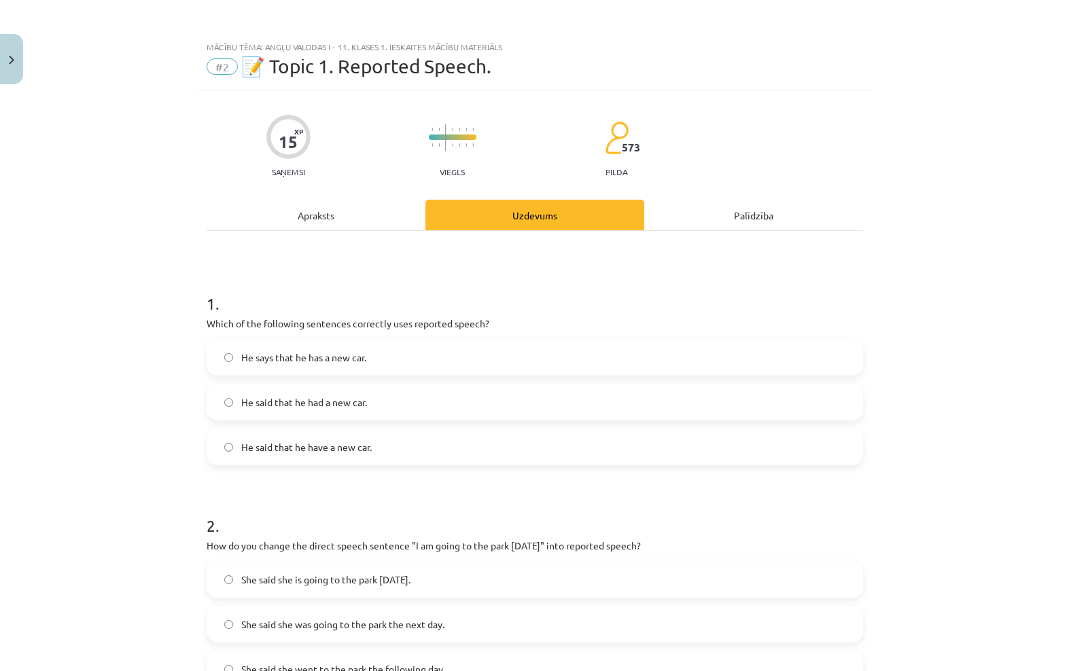
click at [317, 222] on div "Apraksts" at bounding box center [316, 215] width 219 height 31
